Goal: Navigation & Orientation: Understand site structure

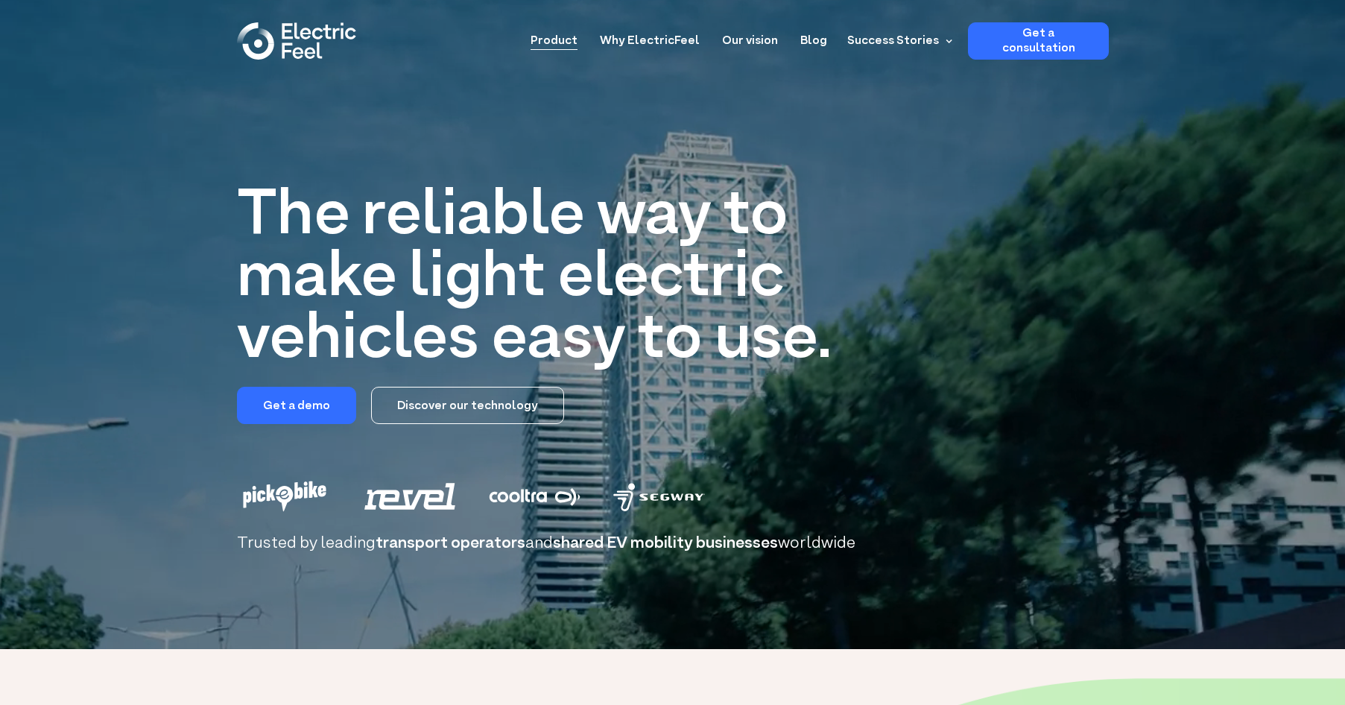
click at [557, 40] on link "Product" at bounding box center [554, 36] width 47 height 28
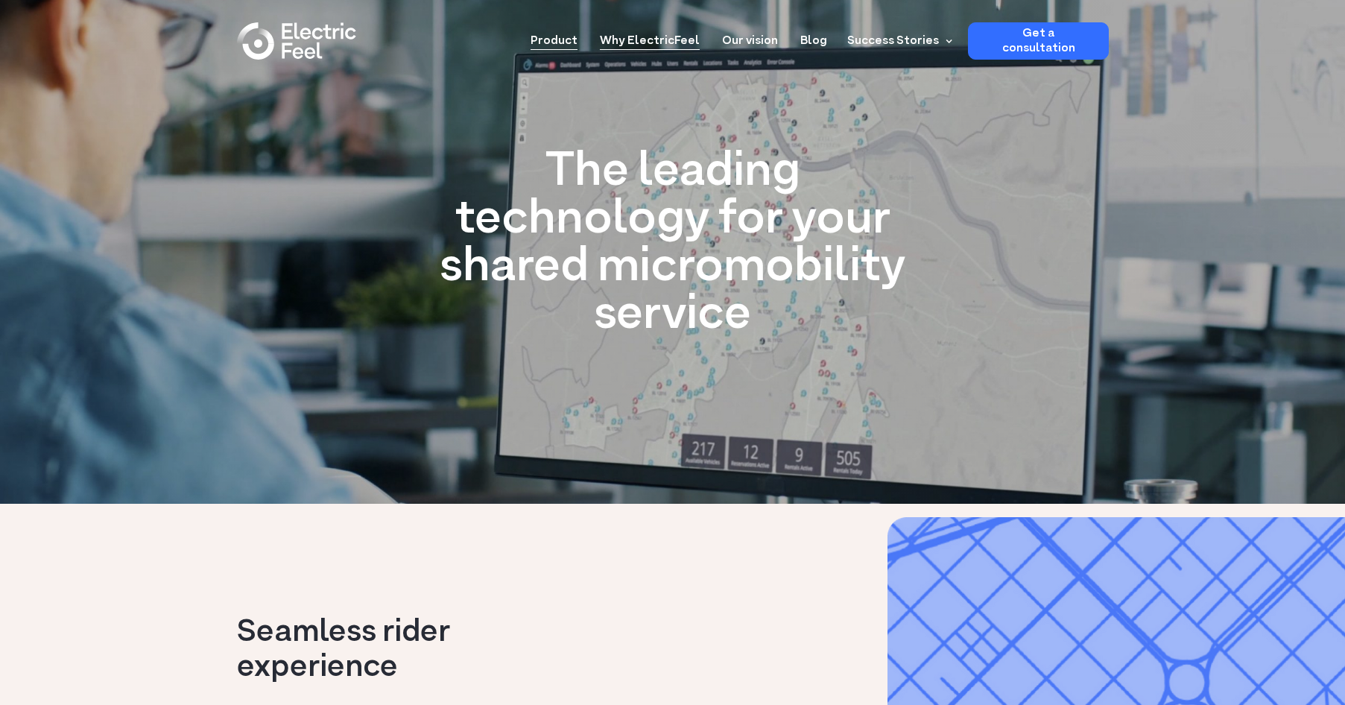
click at [678, 43] on link "Why ElectricFeel" at bounding box center [650, 36] width 100 height 28
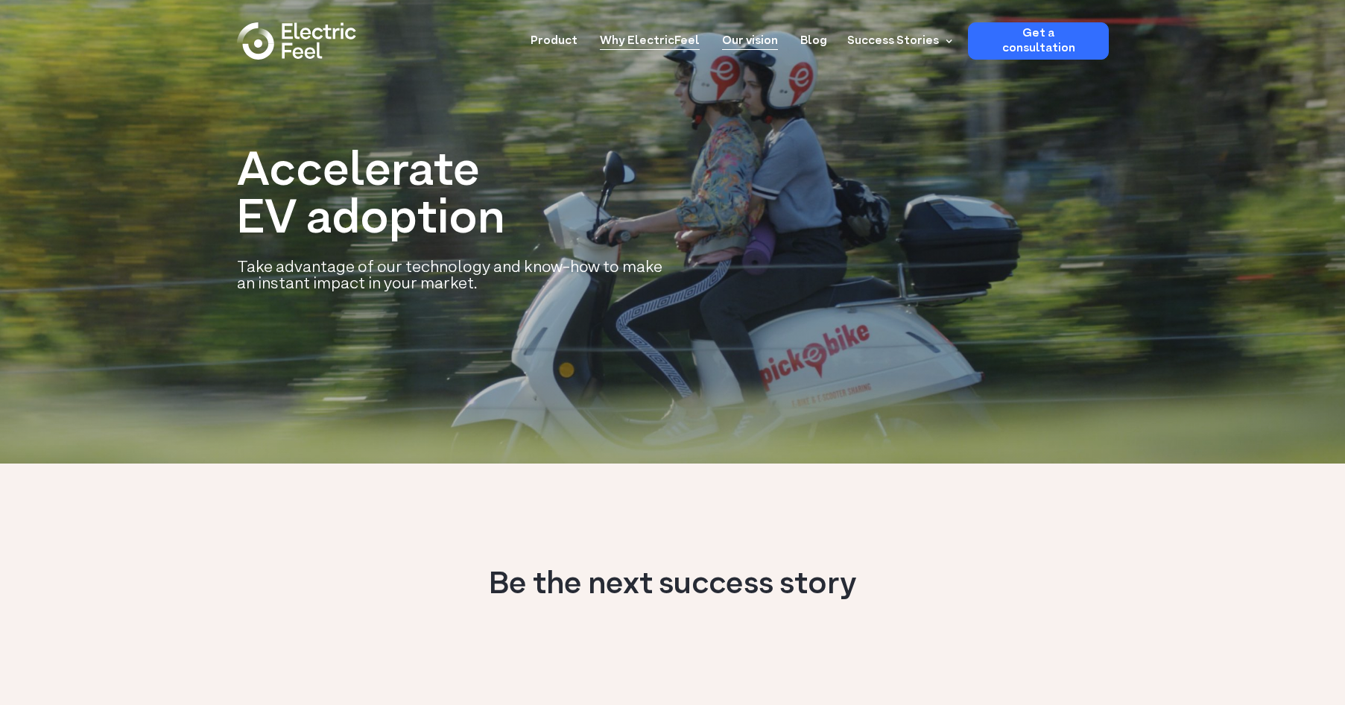
click at [741, 42] on link "Our vision" at bounding box center [750, 36] width 56 height 28
